Goal: Task Accomplishment & Management: Manage account settings

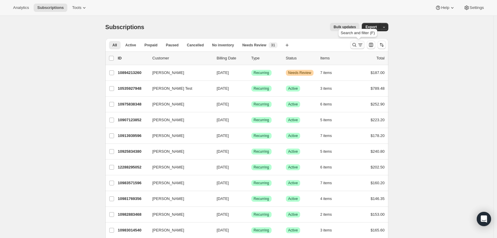
click at [359, 46] on icon "Search and filter results" at bounding box center [360, 45] width 6 height 6
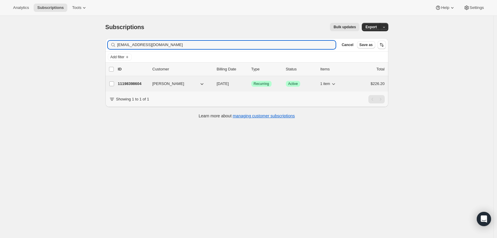
type input "ahm1229491@gmail.com"
click at [132, 82] on p "11198398604" at bounding box center [133, 84] width 30 height 6
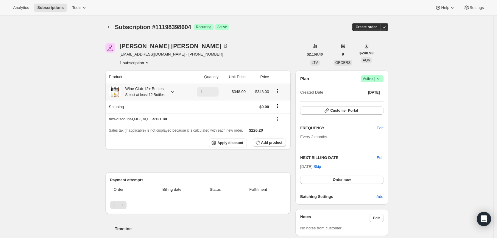
click at [154, 91] on div "Wine Club 12+ Bottles Select at least 12 Bottles" at bounding box center [143, 92] width 44 height 12
click at [174, 92] on icon at bounding box center [172, 92] width 6 height 6
click at [321, 168] on span "Skip" at bounding box center [316, 167] width 7 height 6
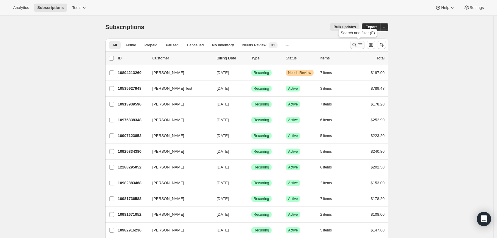
click at [363, 42] on icon "Search and filter results" at bounding box center [360, 45] width 6 height 6
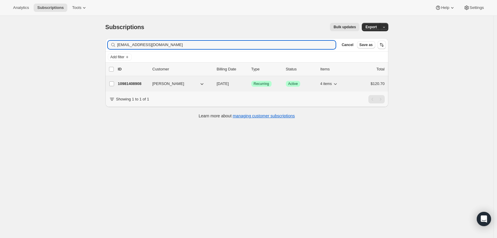
type input "[EMAIL_ADDRESS][DOMAIN_NAME]"
click at [143, 83] on p "10981408908" at bounding box center [133, 84] width 30 height 6
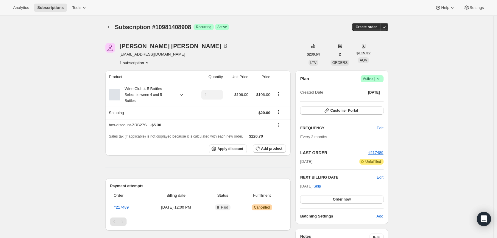
click at [383, 77] on span "Success Active |" at bounding box center [371, 78] width 23 height 7
click at [157, 56] on span "[EMAIL_ADDRESS][DOMAIN_NAME]" at bounding box center [174, 54] width 109 height 6
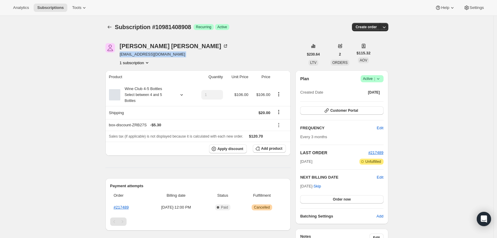
copy span "[EMAIL_ADDRESS][DOMAIN_NAME]"
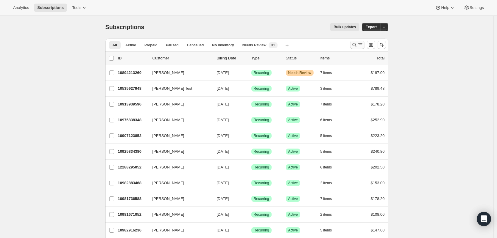
click at [360, 44] on icon "Search and filter results" at bounding box center [360, 43] width 4 height 1
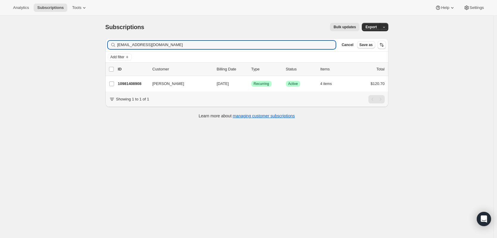
type input "[EMAIL_ADDRESS][DOMAIN_NAME]"
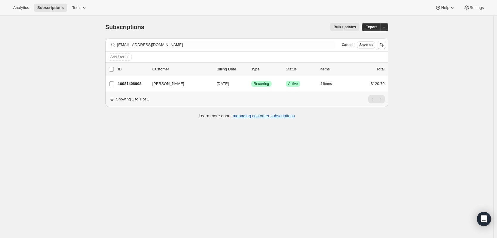
click at [130, 85] on p "10981408908" at bounding box center [133, 84] width 30 height 6
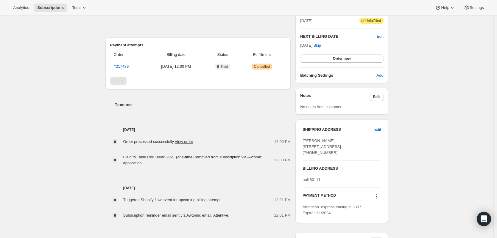
scroll to position [148, 0]
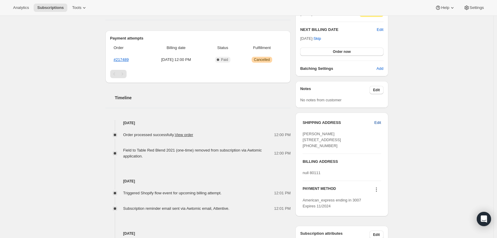
click at [381, 123] on span "Edit" at bounding box center [377, 123] width 7 height 6
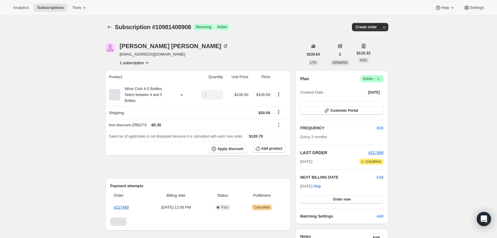
select select "United States"
select select "CO"
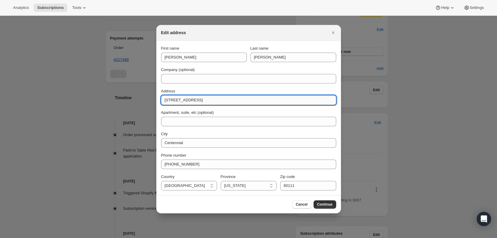
click at [230, 96] on input "6602 East Peakview Place" at bounding box center [248, 101] width 175 height 10
click at [230, 97] on input "6602 East Peakview Place" at bounding box center [248, 101] width 175 height 10
paste input "Brad & Kim Smith Semple Brown Design 1160 Santa Fe Drive Denver CO 80204"
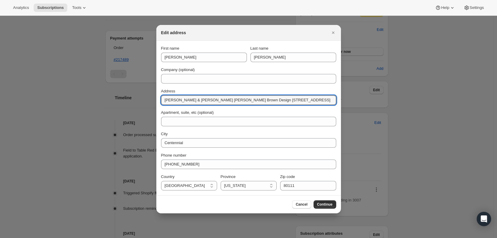
drag, startPoint x: 160, startPoint y: 100, endPoint x: 140, endPoint y: 99, distance: 20.2
drag, startPoint x: 201, startPoint y: 101, endPoint x: 156, endPoint y: 100, distance: 45.5
type input "Semple Brown Design 1160 Santa Fe Drive Denver CO 80204"
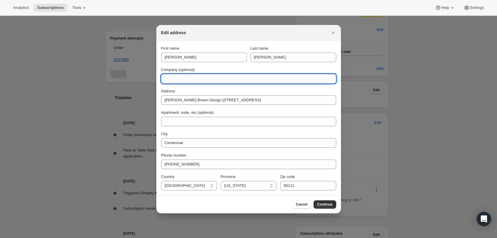
click at [190, 82] on input "Company (optional)" at bounding box center [248, 79] width 175 height 10
paste input "Semple Brown Design"
click at [166, 78] on input "Semple Brown Design" at bounding box center [248, 79] width 175 height 10
type input "Semple Brown Design"
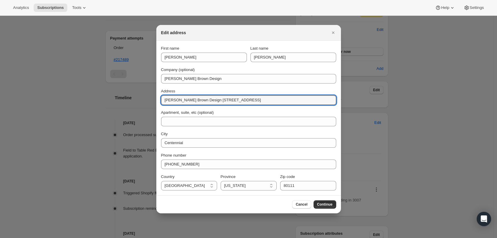
drag, startPoint x: 206, startPoint y: 100, endPoint x: 129, endPoint y: 94, distance: 77.6
type input "1160 Santa Fe Drive Denver CO 80204"
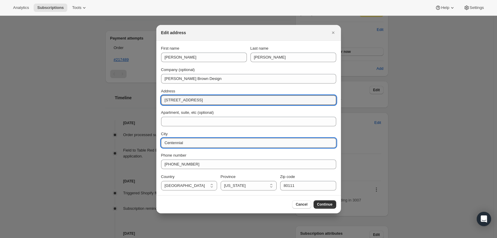
click at [196, 143] on input "Centennial" at bounding box center [248, 143] width 175 height 10
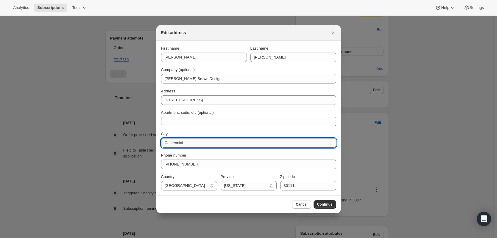
click at [196, 142] on input "Centennial" at bounding box center [248, 143] width 175 height 10
click at [195, 142] on input "Centennial" at bounding box center [248, 143] width 175 height 10
type input "denver"
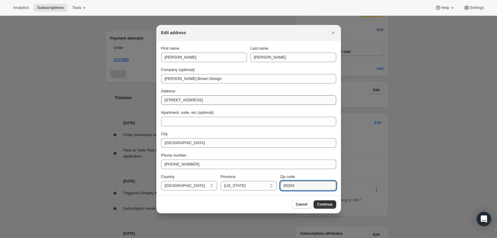
type input "80204"
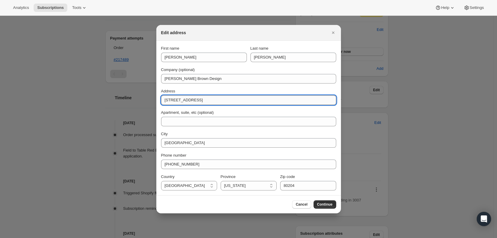
drag, startPoint x: 203, startPoint y: 98, endPoint x: 258, endPoint y: 97, distance: 55.7
click at [258, 100] on input "1160 Santa Fe Drive Denver CO 80204" at bounding box center [248, 101] width 175 height 10
type input "1160 Santa Fe Drive"
click at [325, 209] on div "Cancel Continue" at bounding box center [248, 204] width 184 height 18
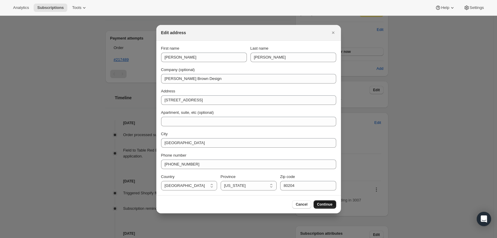
click at [326, 206] on span "Continue" at bounding box center [324, 204] width 15 height 5
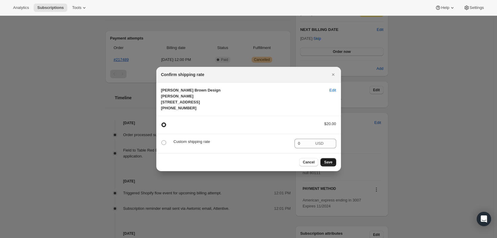
click at [329, 165] on span "Save" at bounding box center [328, 162] width 8 height 5
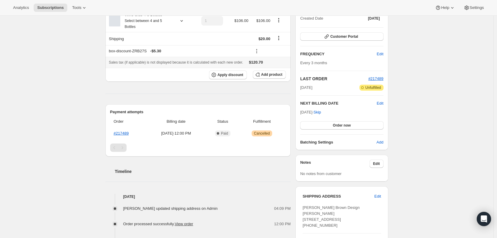
scroll to position [55, 0]
